Goal: Transaction & Acquisition: Purchase product/service

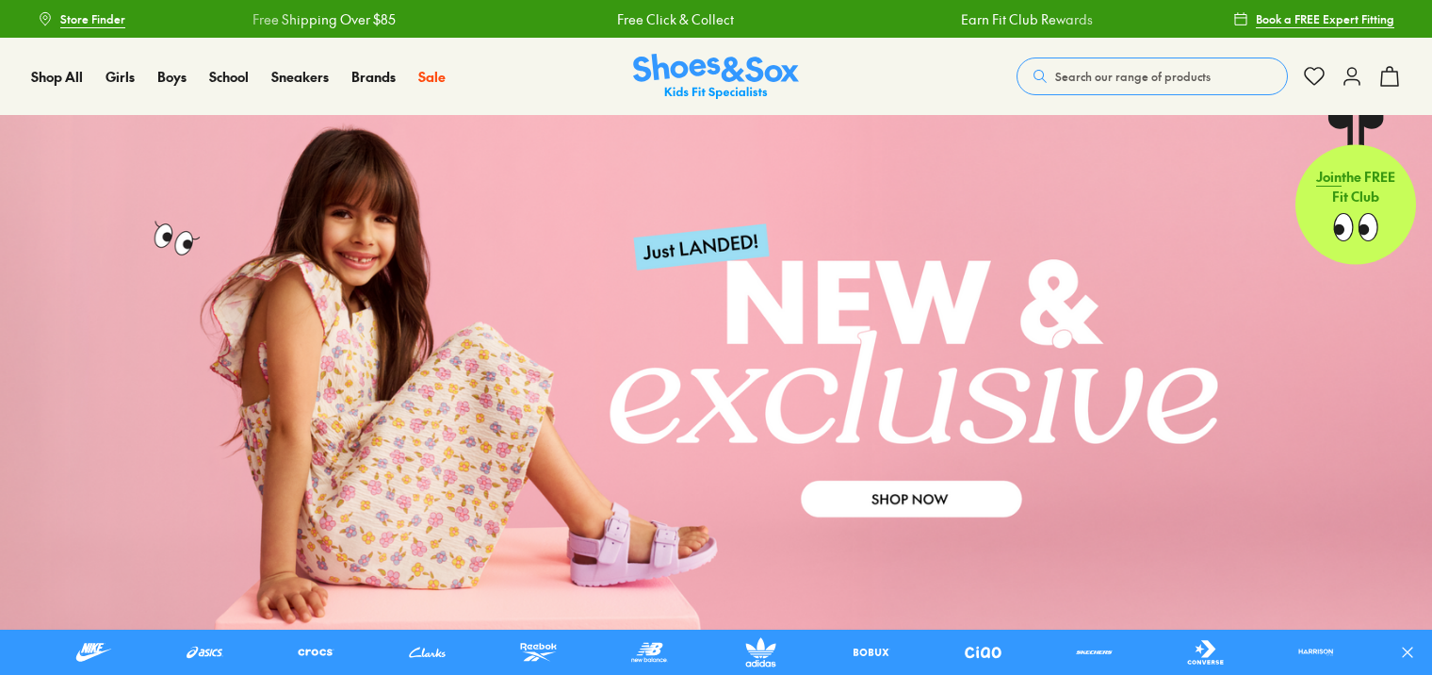
click at [1206, 69] on button "Search our range of products" at bounding box center [1152, 76] width 271 height 38
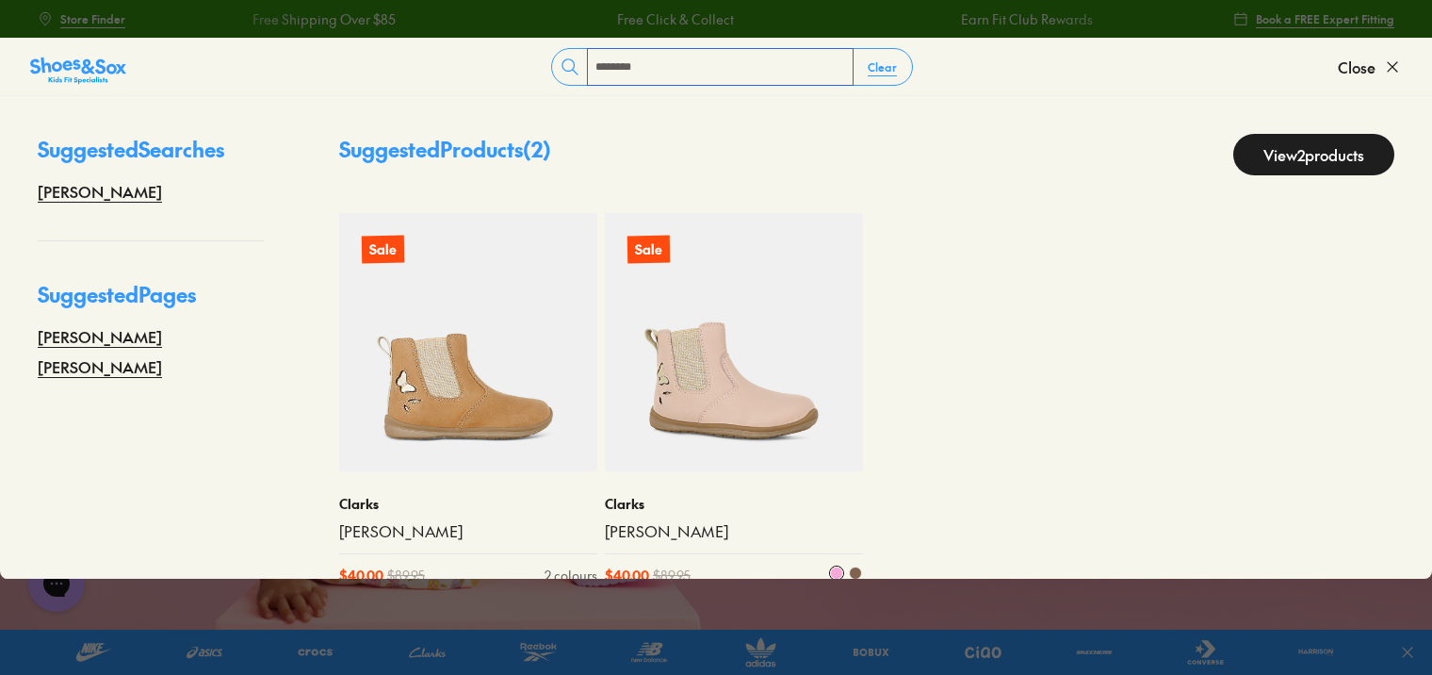
type input "********"
click at [697, 339] on img at bounding box center [734, 342] width 258 height 258
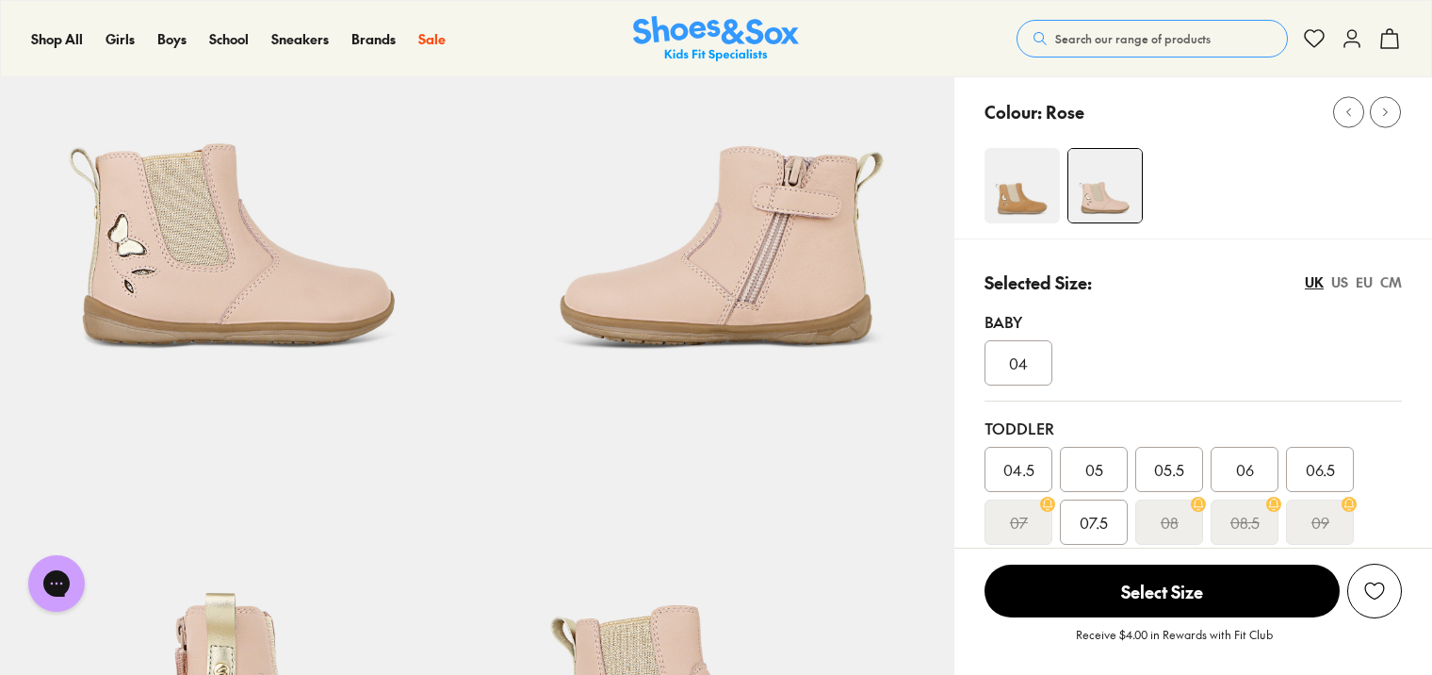
select select "*"
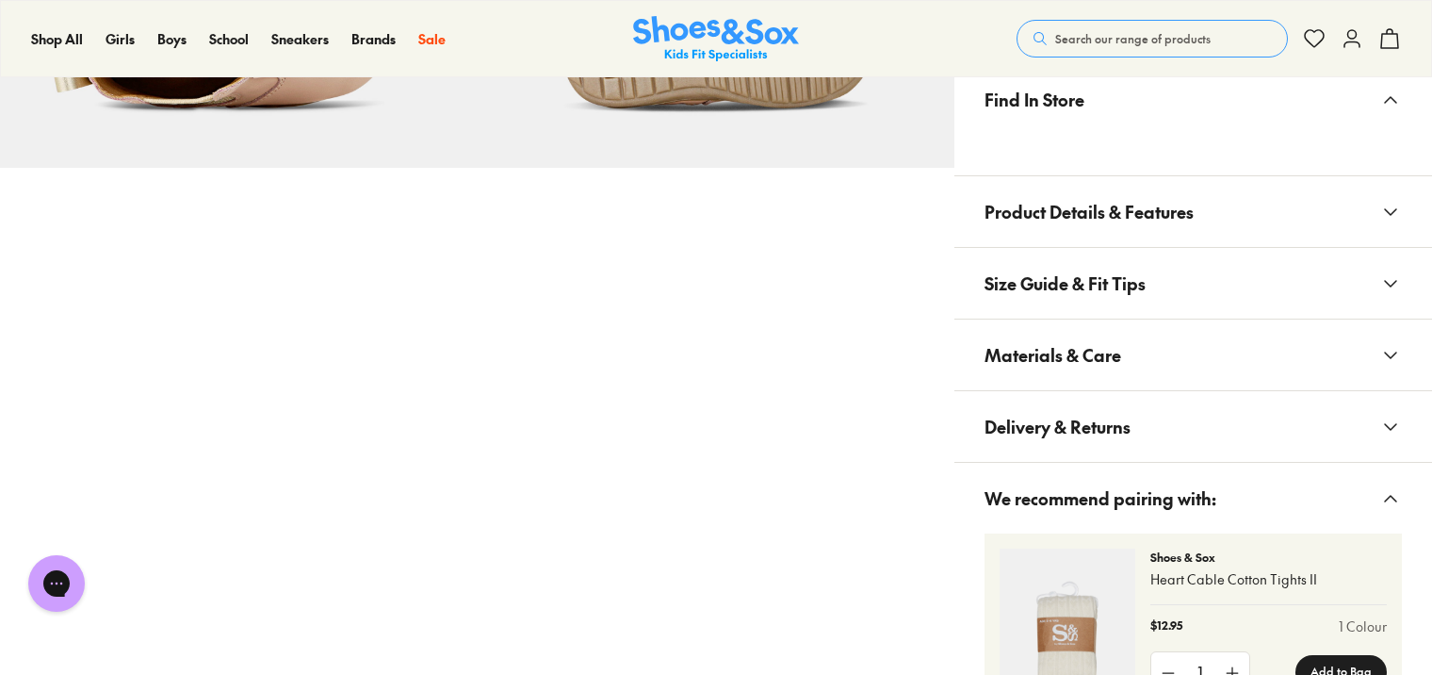
scroll to position [1507, 0]
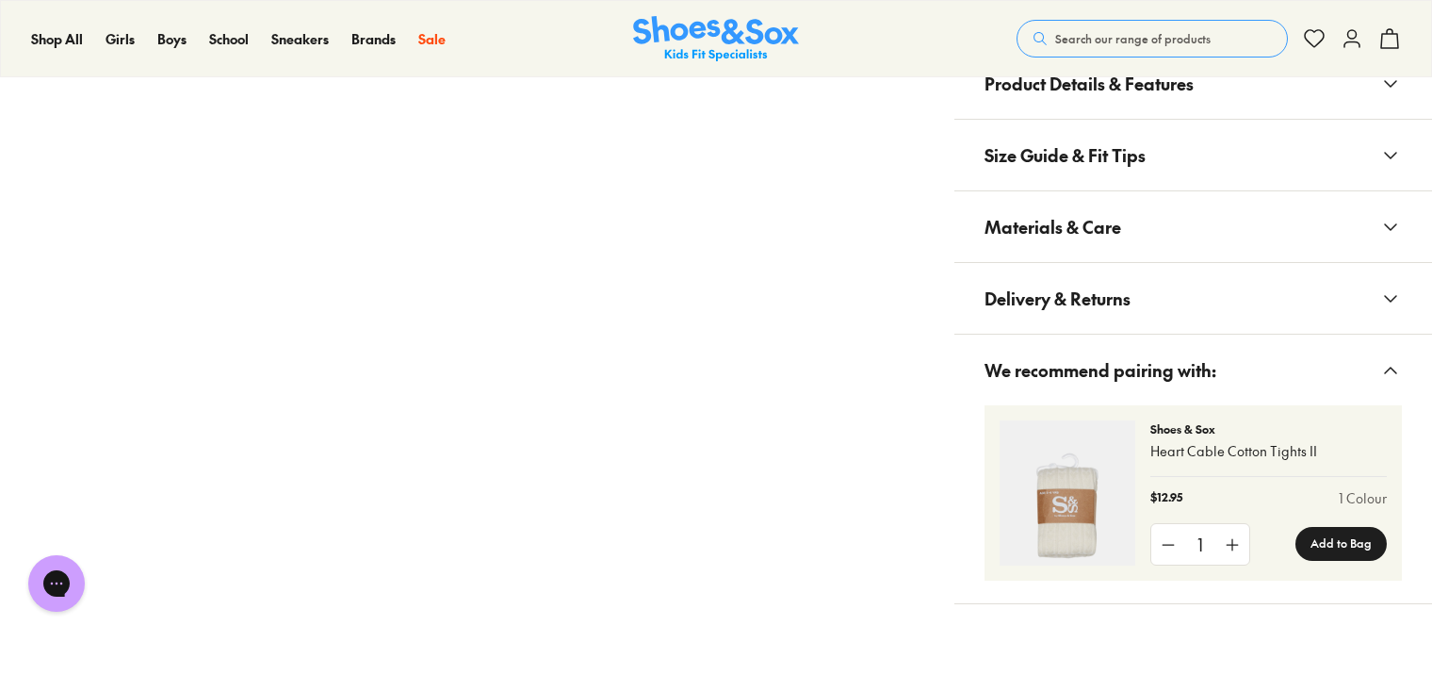
click at [1084, 200] on span "Materials & Care" at bounding box center [1053, 227] width 137 height 56
